Goal: Complete application form: Complete application form

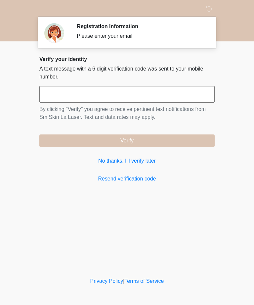
click at [197, 95] on input "text" at bounding box center [126, 94] width 175 height 17
type input "******"
click at [195, 145] on button "Verify" at bounding box center [126, 140] width 175 height 13
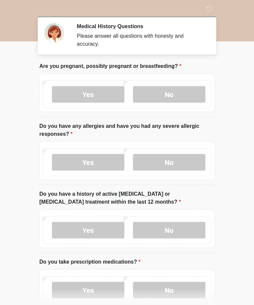
click at [187, 97] on label "No" at bounding box center [169, 94] width 73 height 17
click at [187, 166] on label "No" at bounding box center [169, 162] width 73 height 17
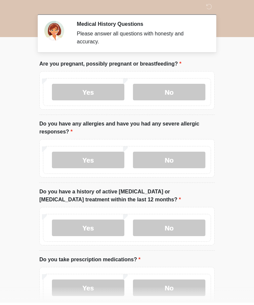
scroll to position [3, 0]
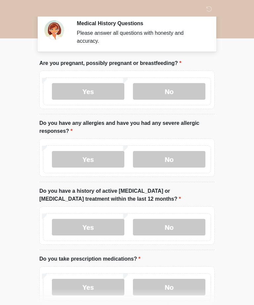
click at [191, 227] on label "No" at bounding box center [169, 227] width 73 height 17
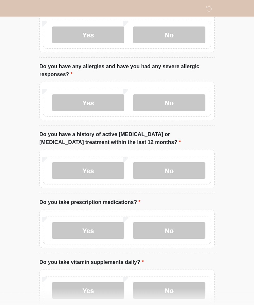
click at [197, 224] on label "No" at bounding box center [169, 230] width 73 height 17
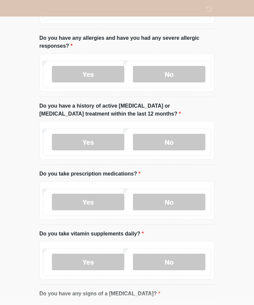
scroll to position [108, 0]
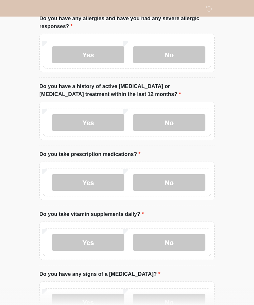
click at [188, 240] on label "No" at bounding box center [169, 242] width 73 height 17
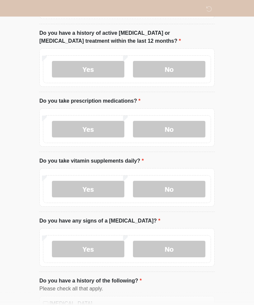
click at [181, 244] on label "No" at bounding box center [169, 249] width 73 height 17
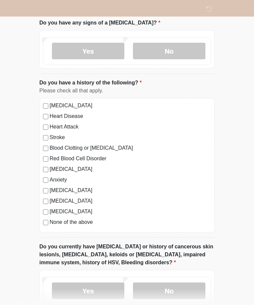
scroll to position [359, 0]
click at [50, 209] on label "Diabetes" at bounding box center [131, 211] width 162 height 8
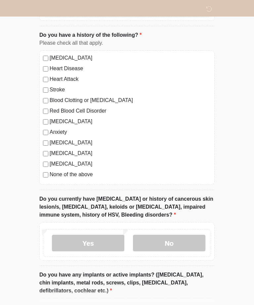
scroll to position [409, 0]
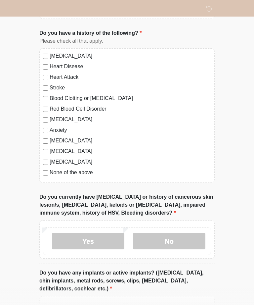
click at [168, 246] on label "No" at bounding box center [169, 241] width 73 height 17
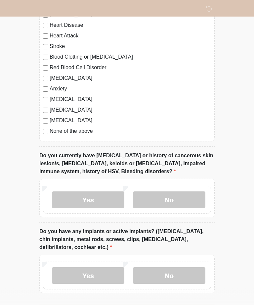
scroll to position [454, 0]
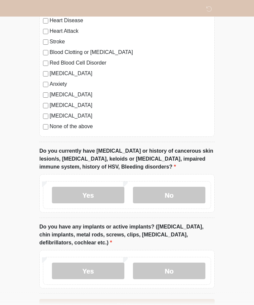
click at [200, 269] on label "No" at bounding box center [169, 271] width 73 height 17
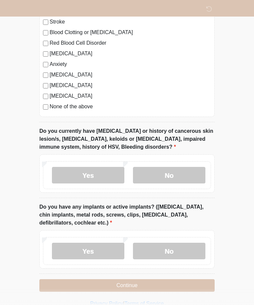
click at [174, 288] on button "Continue" at bounding box center [126, 285] width 175 height 13
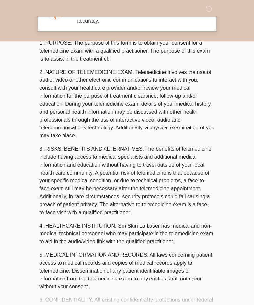
scroll to position [0, 0]
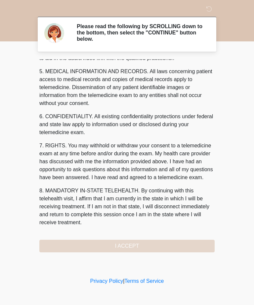
click at [134, 248] on div "1. PURPOSE. The purpose of this form is to obtain your consent for a telemedici…" at bounding box center [126, 155] width 175 height 193
click at [134, 248] on button "I ACCEPT" at bounding box center [126, 246] width 175 height 13
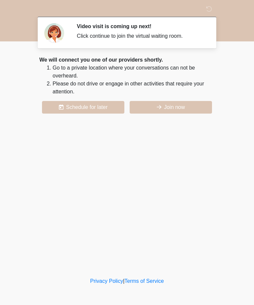
click at [191, 101] on button "Join now" at bounding box center [171, 107] width 82 height 13
